Goal: Task Accomplishment & Management: Manage account settings

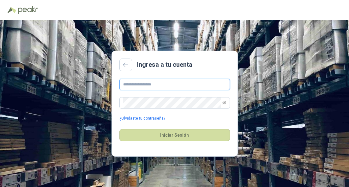
click at [159, 84] on input "text" at bounding box center [174, 84] width 110 height 11
type input "**********"
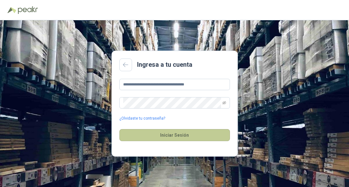
click at [189, 135] on button "Iniciar Sesión" at bounding box center [174, 135] width 110 height 12
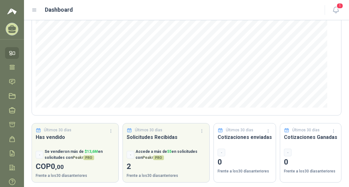
scroll to position [98, 0]
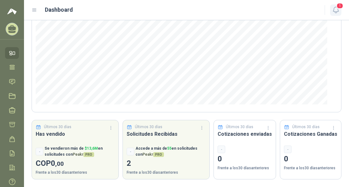
click at [332, 10] on icon "button" at bounding box center [336, 10] width 8 height 8
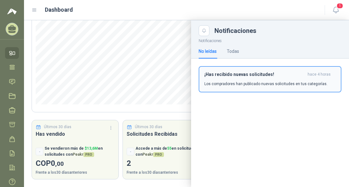
click at [219, 80] on div "¡Has recibido nuevas solicitudes! hace 4 horas Los compradores han publicado nu…" at bounding box center [269, 79] width 131 height 15
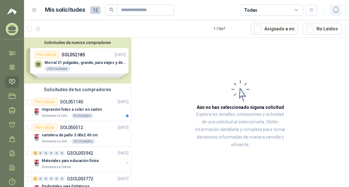
click at [333, 11] on icon "button" at bounding box center [335, 10] width 5 height 6
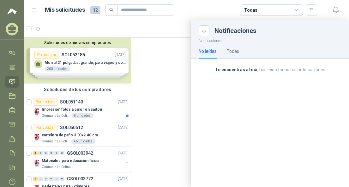
click at [163, 88] on div at bounding box center [186, 103] width 325 height 166
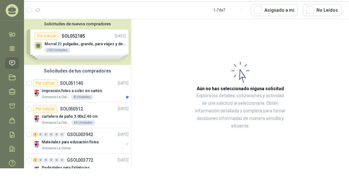
click at [93, 38] on div "Solicitudes de nuevos compradores Por cotizar SOL052185 [DATE] Morral 21 pulgad…" at bounding box center [77, 42] width 107 height 46
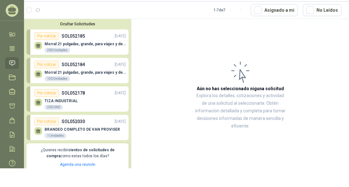
click at [96, 42] on p "Morral 21 pulgadas, grande, para viajes y deportes, Negro -Para fecha de entreg…" at bounding box center [85, 44] width 81 height 4
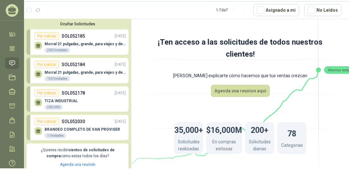
click at [69, 72] on p "Morral 21 pulgadas, grande, para viajes y deportes, Negro -Para fecha de entreg…" at bounding box center [85, 72] width 81 height 4
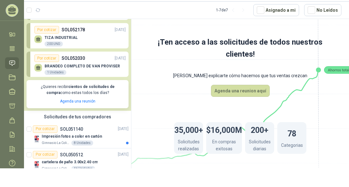
scroll to position [95, 0]
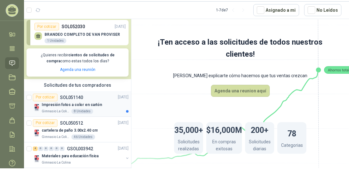
click at [104, 106] on div "Impresión fotos a color en cartón" at bounding box center [85, 105] width 87 height 8
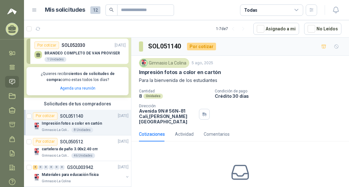
click at [307, 105] on div "Cantidad 8 Unidades Condición de pago Crédito 30 días Dirección [STREET_ADDRESS…" at bounding box center [240, 106] width 202 height 35
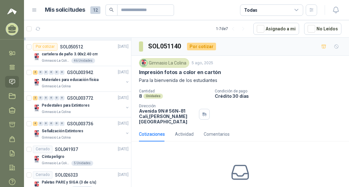
scroll to position [204, 0]
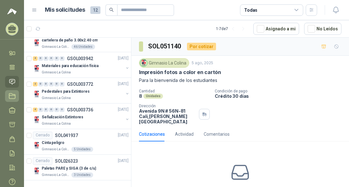
click at [14, 96] on icon at bounding box center [12, 96] width 7 height 7
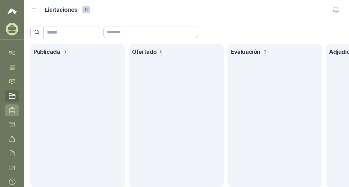
click at [15, 111] on icon at bounding box center [12, 110] width 6 height 6
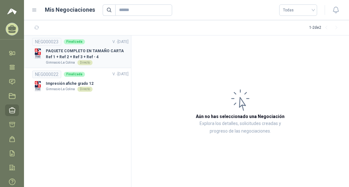
click at [103, 51] on p "PAQUETE COMPLETO EN TAMAÑO CARTA Ref 1 + Ref 2 + Ref 3 + Ref - 4" at bounding box center [87, 54] width 83 height 12
